Goal: Find specific page/section: Find specific page/section

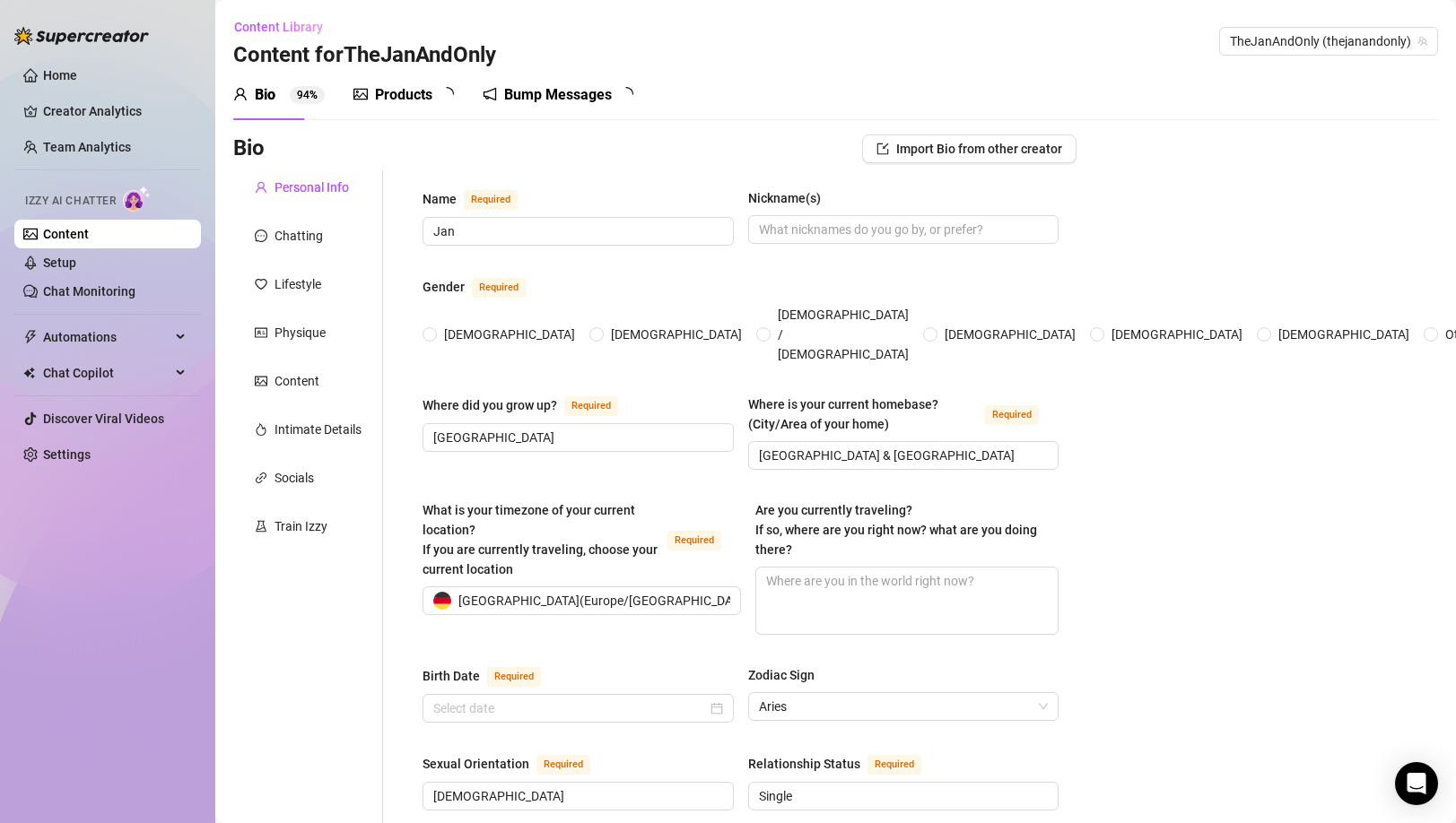
radio input "true"
type input "[DATE]"
click at [93, 150] on link "Team Analytics" at bounding box center [87, 146] width 88 height 14
